Goal: Transaction & Acquisition: Purchase product/service

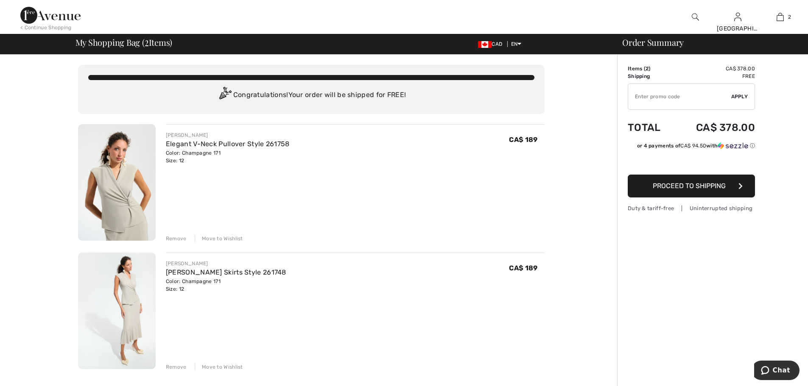
type input "FREEXPRESS"
type input "NEW15"
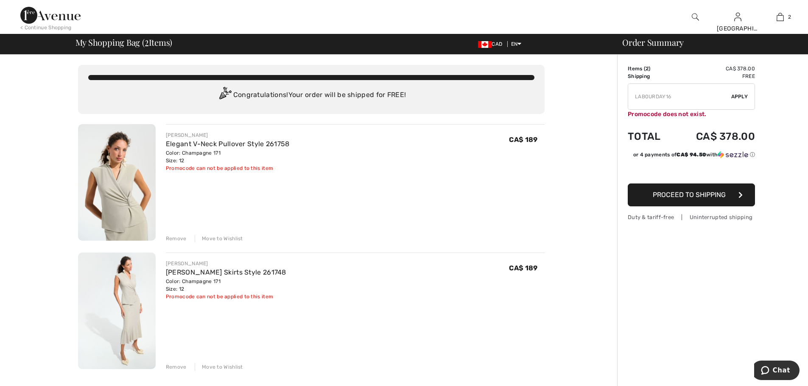
type input "SURPRISE"
type input "FLASH15"
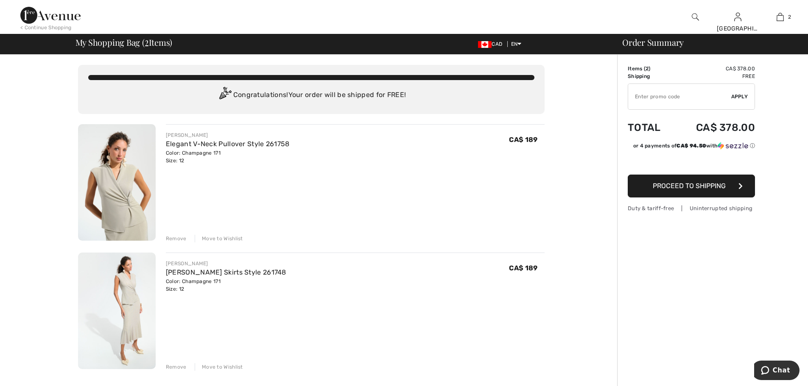
type input "FREEDENIMBAG"
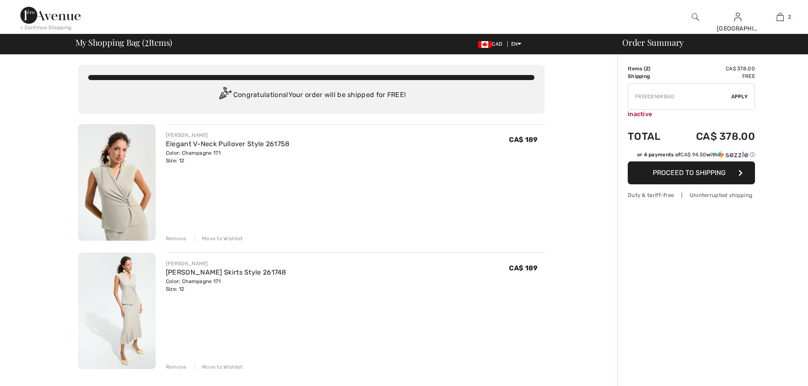
click at [721, 67] on td "CA$ 378.00" at bounding box center [714, 69] width 82 height 8
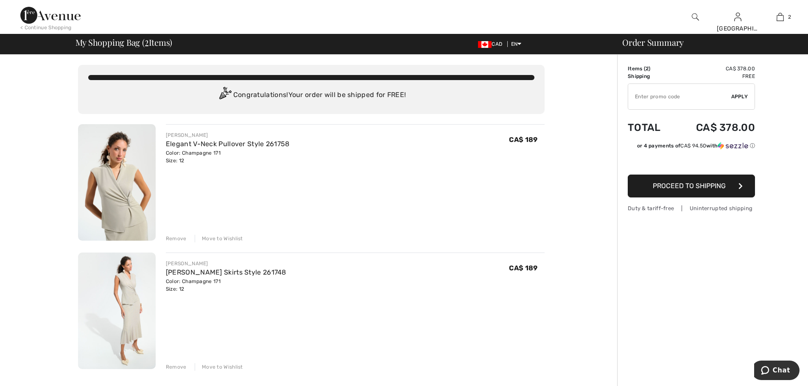
type input "NEW15"
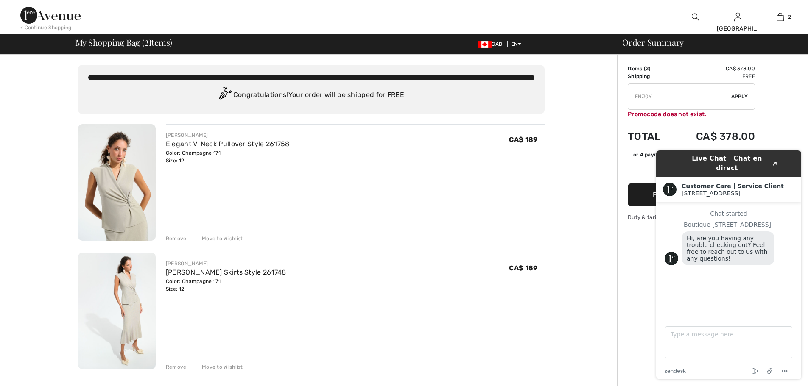
type input "FREEWALLET"
type input "YWCHANCEBUY"
click at [788, 161] on icon "Minimize widget" at bounding box center [788, 164] width 6 height 6
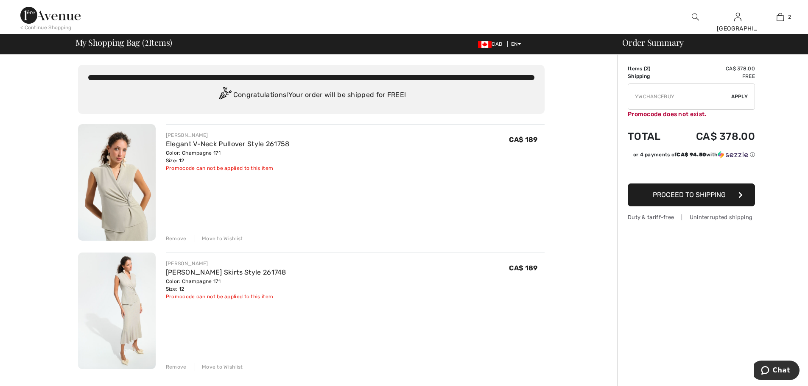
click at [661, 192] on span "Proceed to Shipping" at bounding box center [689, 195] width 73 height 8
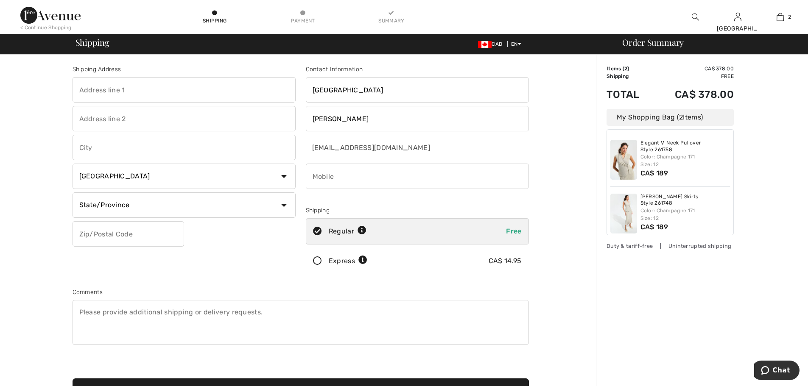
click at [103, 88] on input "text" at bounding box center [184, 89] width 223 height 25
type input "[STREET_ADDRESS]"
type input "Pointe-Claire"
click at [246, 203] on select "State/Province Alberta British Columbia Manitoba New Brunswick Newfoundland and…" at bounding box center [184, 205] width 223 height 25
select select "QC"
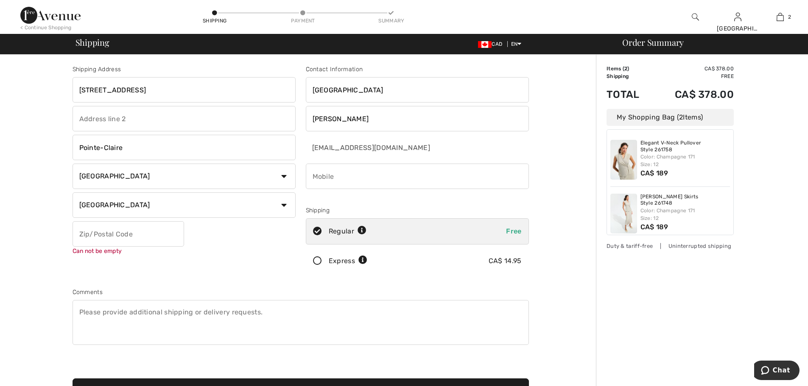
click at [73, 193] on select "State/Province Alberta British Columbia Manitoba New Brunswick Newfoundland and…" at bounding box center [184, 205] width 223 height 25
click at [124, 234] on input "text" at bounding box center [129, 233] width 112 height 25
type input "H9R4K4"
click at [360, 94] on input "[GEOGRAPHIC_DATA]" at bounding box center [417, 89] width 223 height 25
click at [352, 177] on input "phone" at bounding box center [417, 176] width 223 height 25
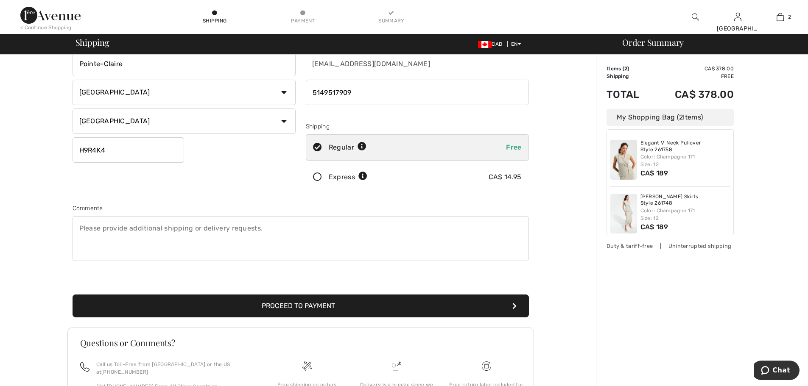
scroll to position [159, 0]
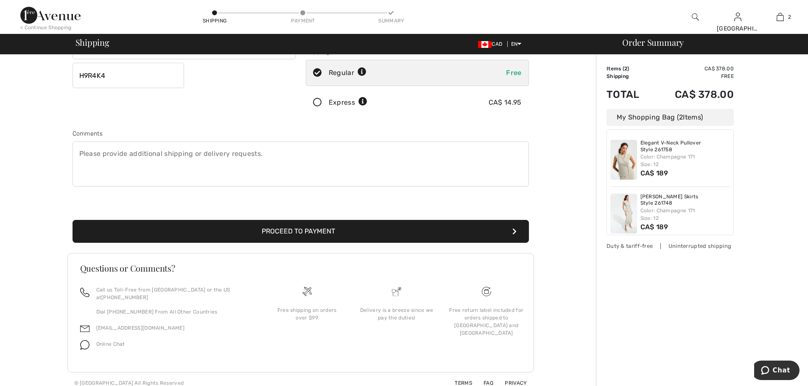
type input "5149517909"
click at [308, 228] on button "Proceed to Payment" at bounding box center [301, 231] width 456 height 23
